Goal: Find specific page/section: Find specific page/section

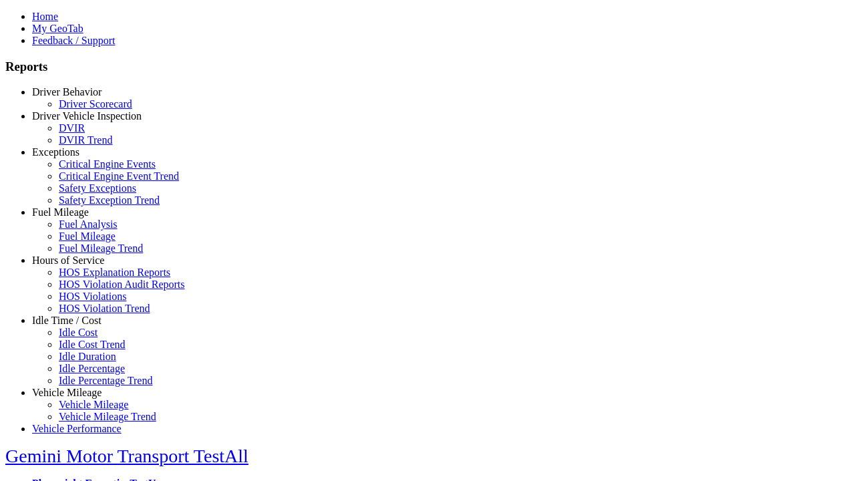
click at [77, 326] on link "Idle Time / Cost" at bounding box center [66, 320] width 69 height 11
click at [87, 350] on link "Idle Cost Trend" at bounding box center [92, 344] width 67 height 11
type input "*********"
type input "**********"
